Goal: Task Accomplishment & Management: Use online tool/utility

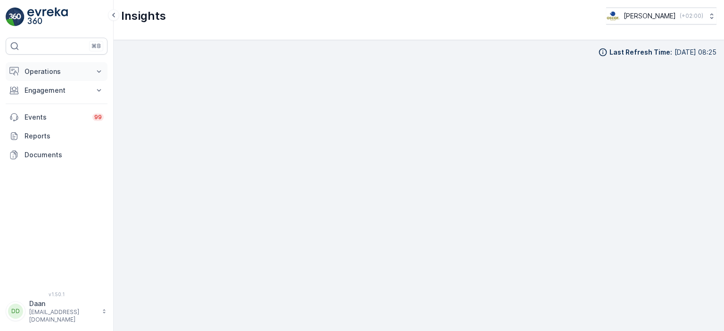
click at [60, 70] on p "Operations" at bounding box center [57, 71] width 64 height 9
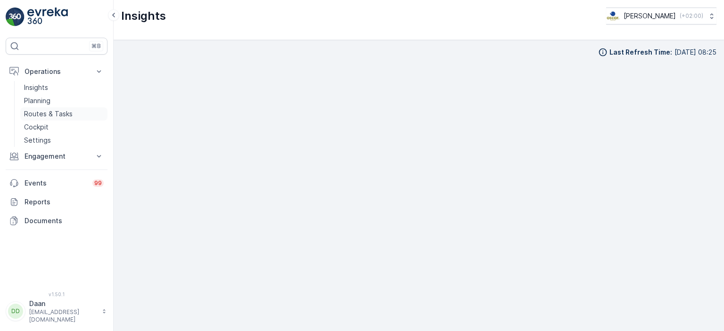
click at [50, 115] on p "Routes & Tasks" at bounding box center [48, 113] width 49 height 9
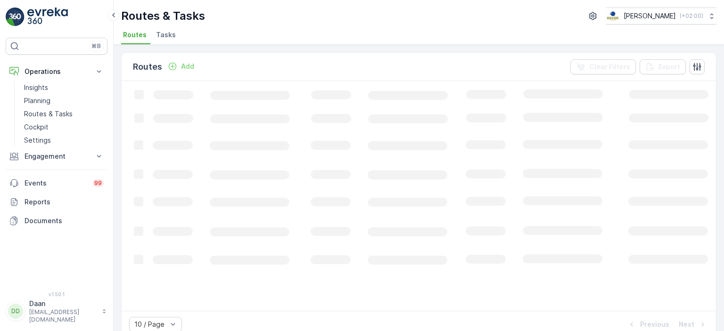
click at [166, 37] on span "Tasks" at bounding box center [166, 34] width 20 height 9
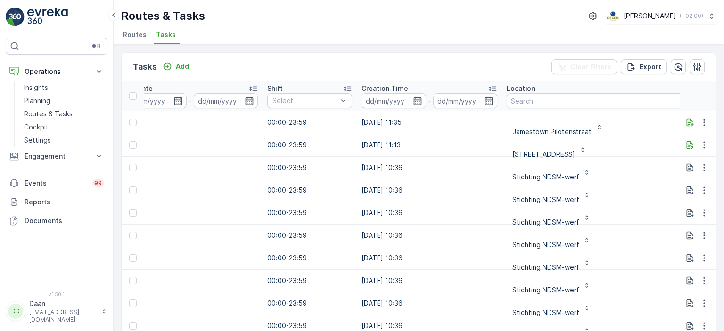
scroll to position [0, 611]
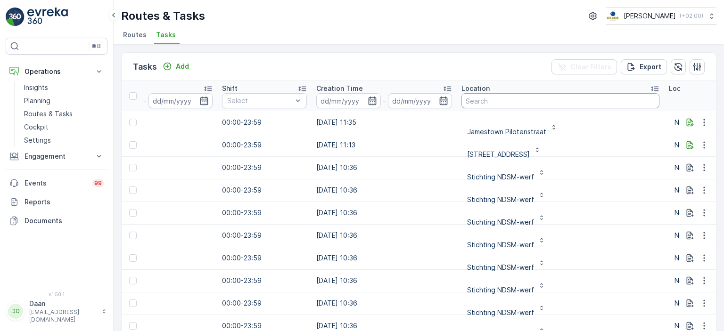
click at [493, 99] on input "text" at bounding box center [560, 100] width 198 height 15
type input "kEUKEN"
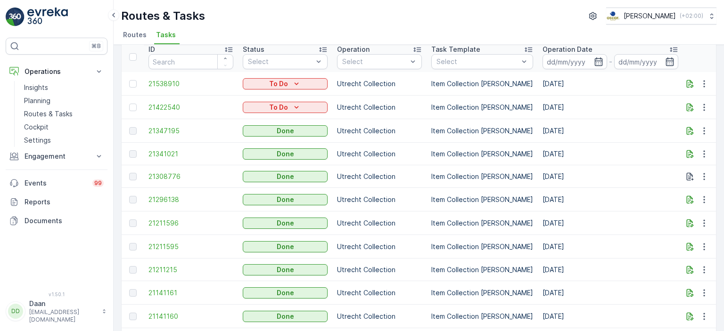
scroll to position [36, 0]
click at [159, 131] on span "21347195" at bounding box center [190, 131] width 85 height 9
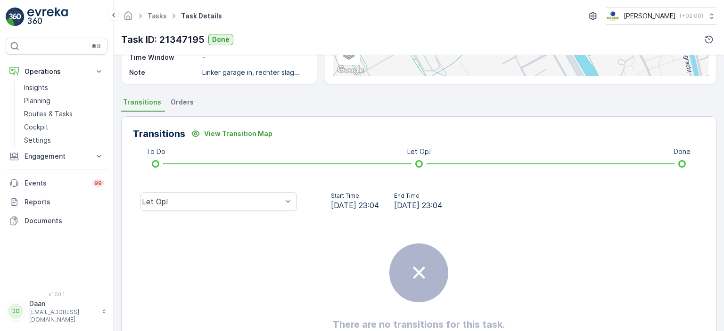
scroll to position [215, 0]
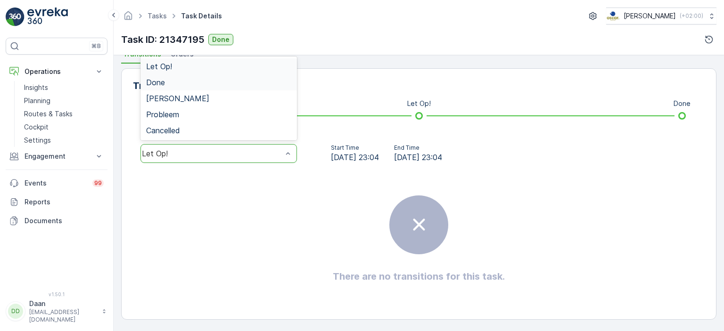
click at [275, 86] on div "Done" at bounding box center [218, 82] width 156 height 16
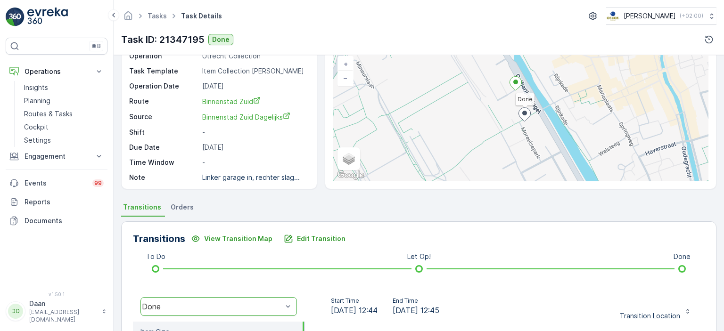
scroll to position [0, 0]
